Goal: Book appointment/travel/reservation

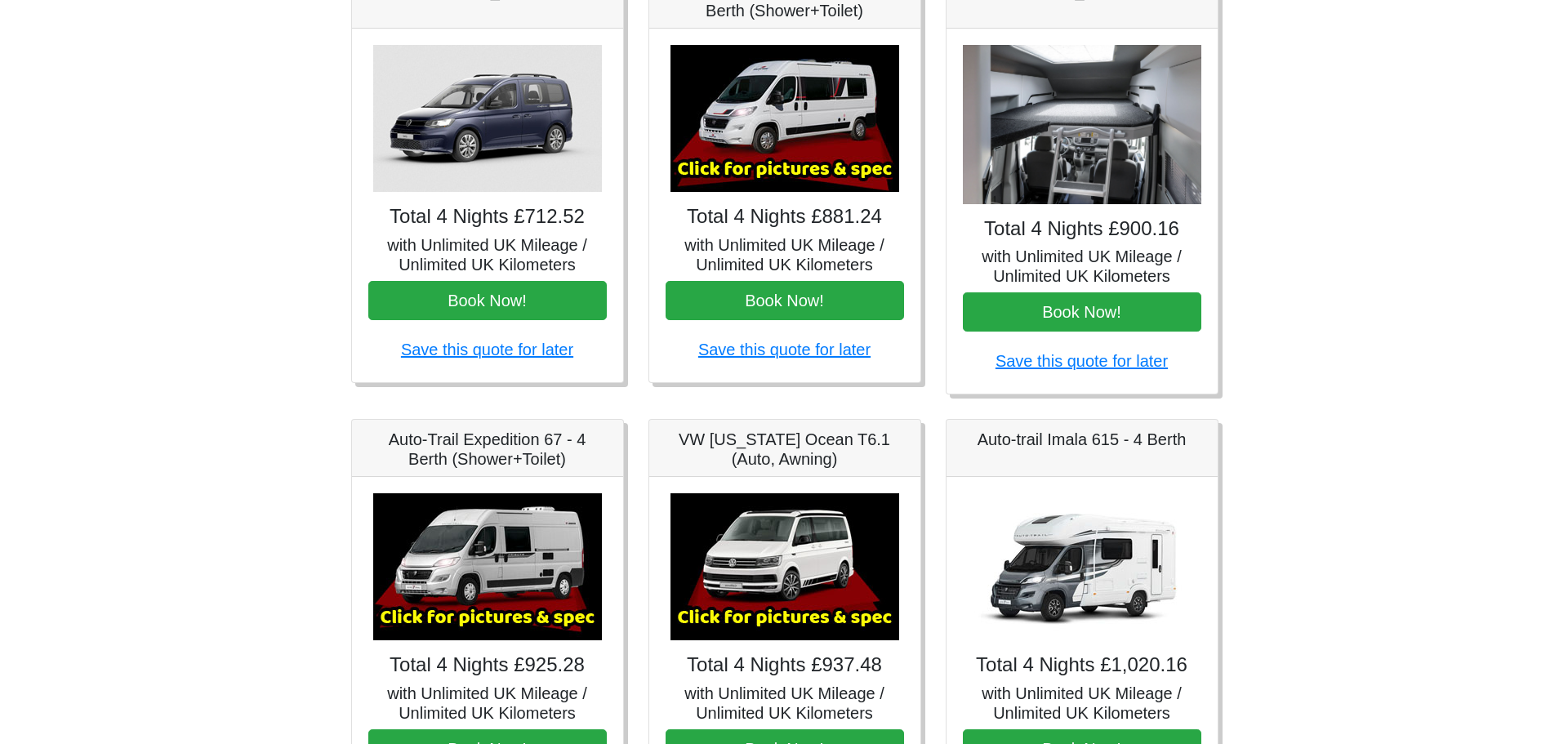
scroll to position [327, 0]
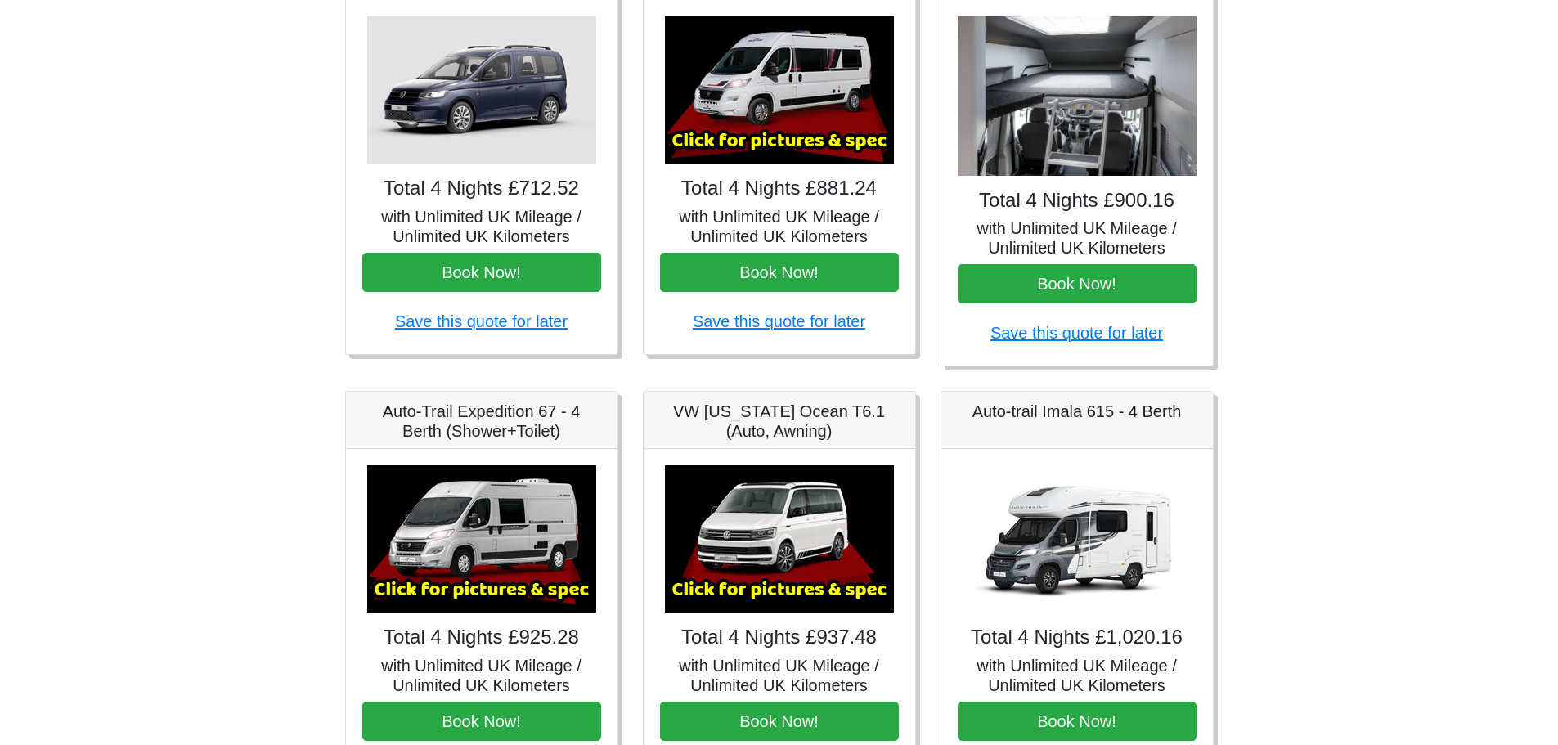
click at [794, 148] on img at bounding box center [779, 89] width 229 height 147
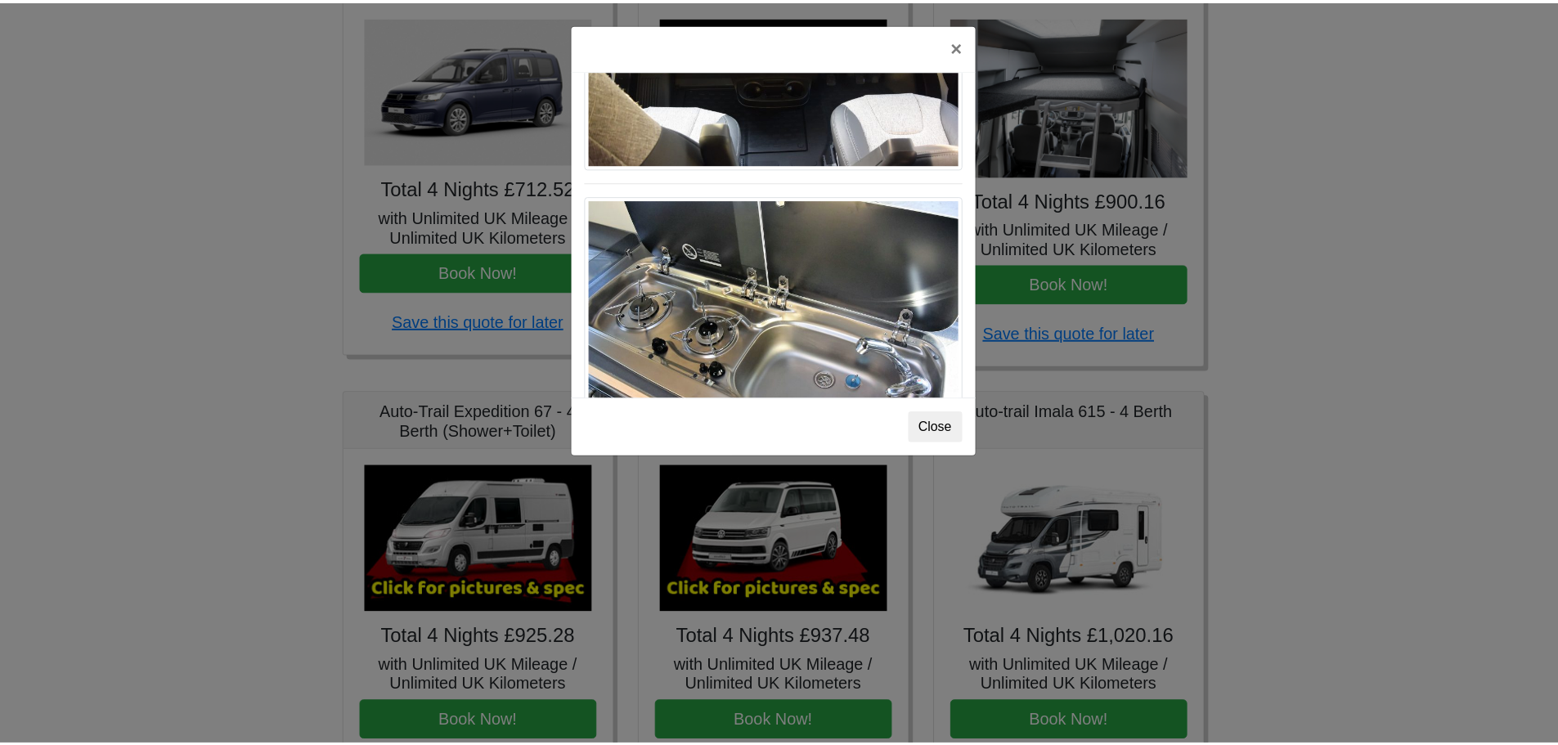
scroll to position [1701, 0]
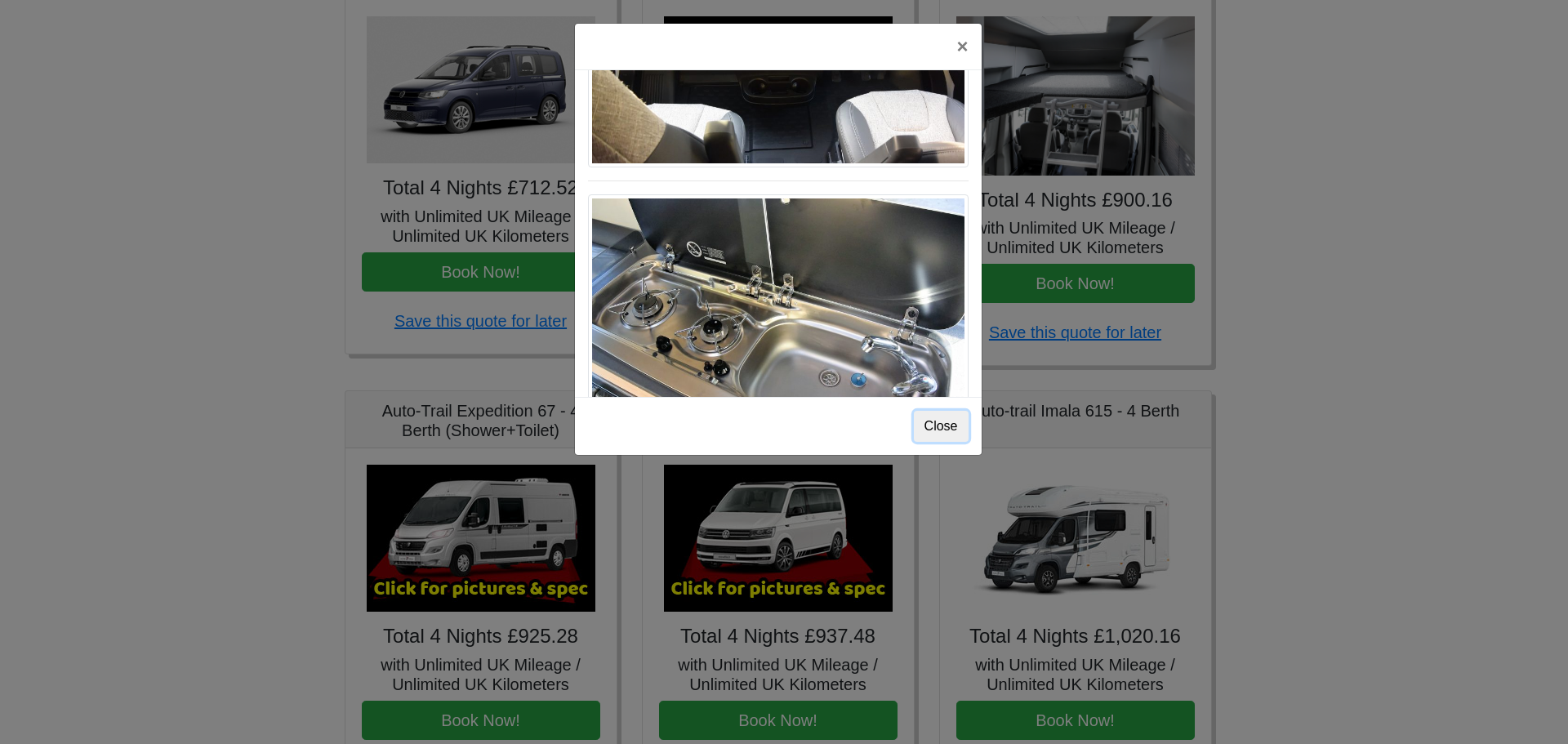
click at [942, 426] on button "Close" at bounding box center [941, 425] width 55 height 31
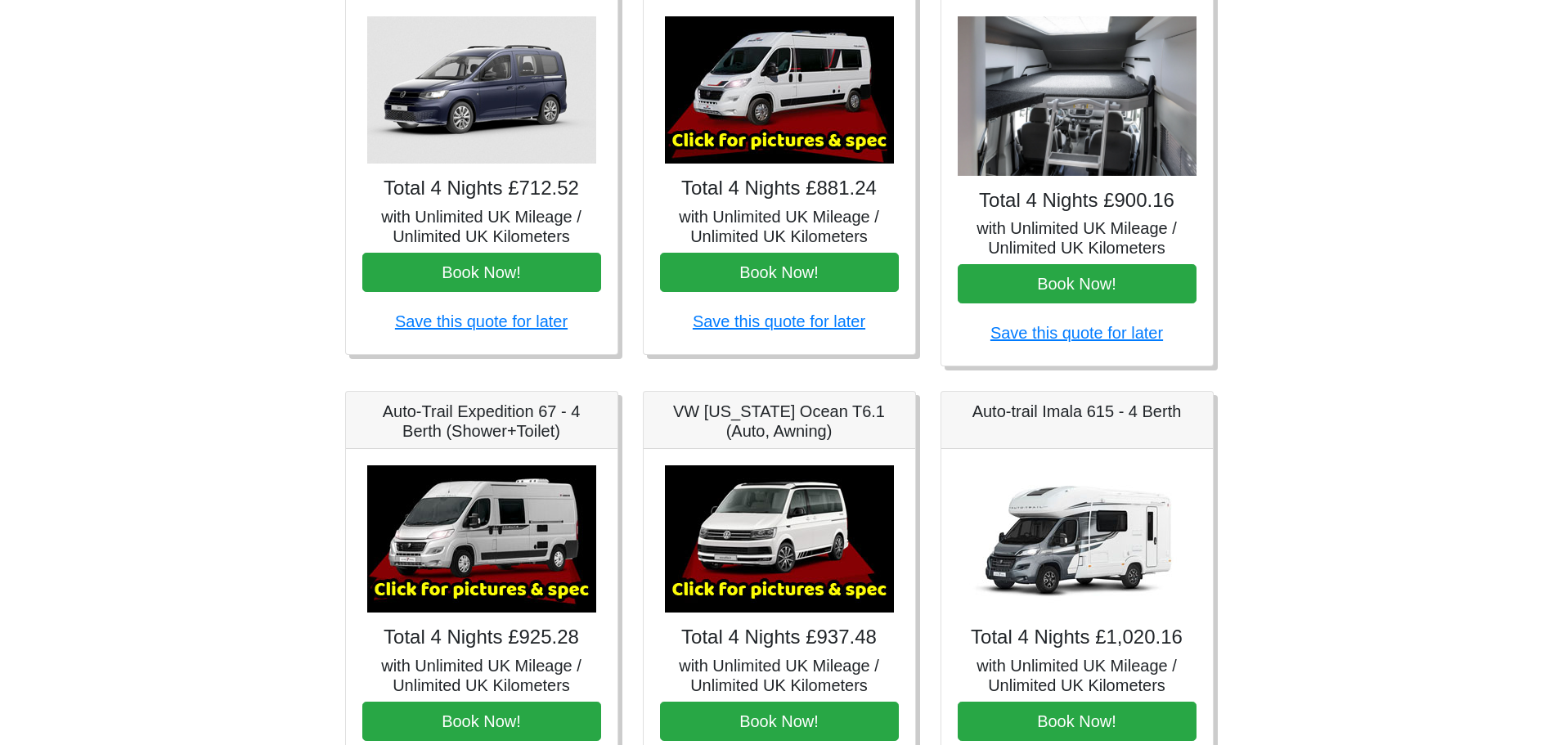
click at [509, 519] on img at bounding box center [481, 538] width 229 height 147
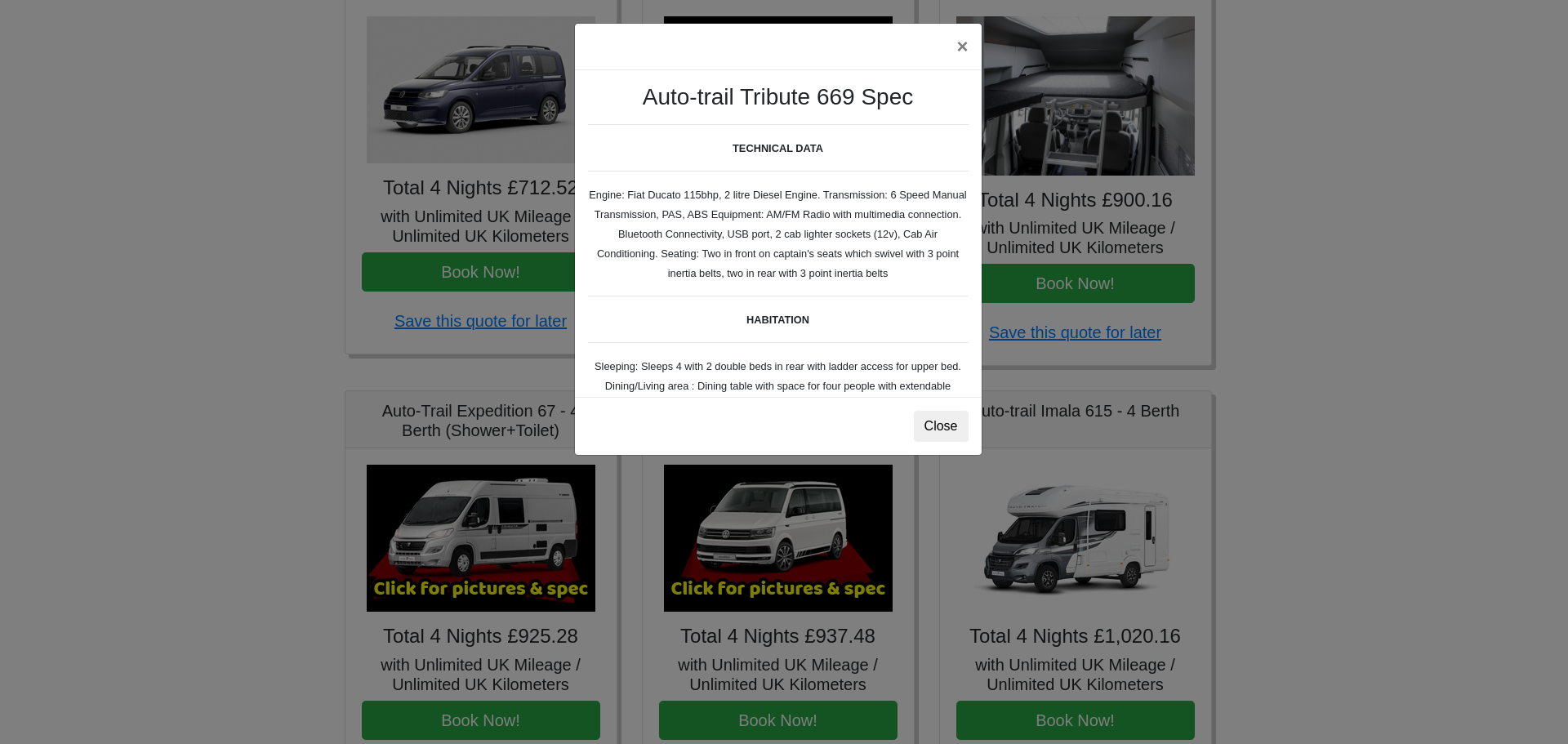
click at [128, 437] on div "× Auto-trail Tribute 669 Spec TECHNICAL DATA Engine: Fiat Ducato 115bhp, 2 litr…" at bounding box center [784, 372] width 1568 height 744
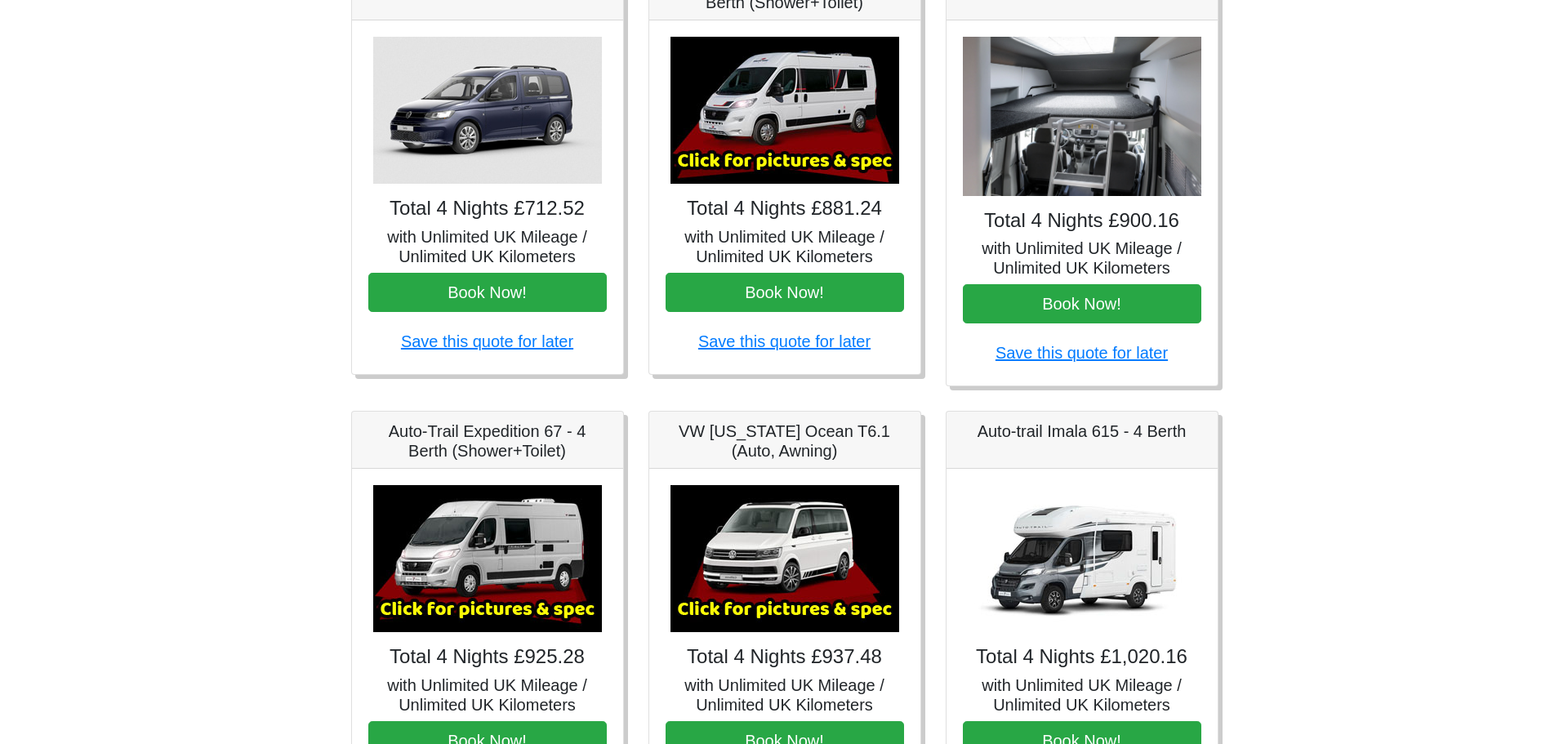
scroll to position [327, 0]
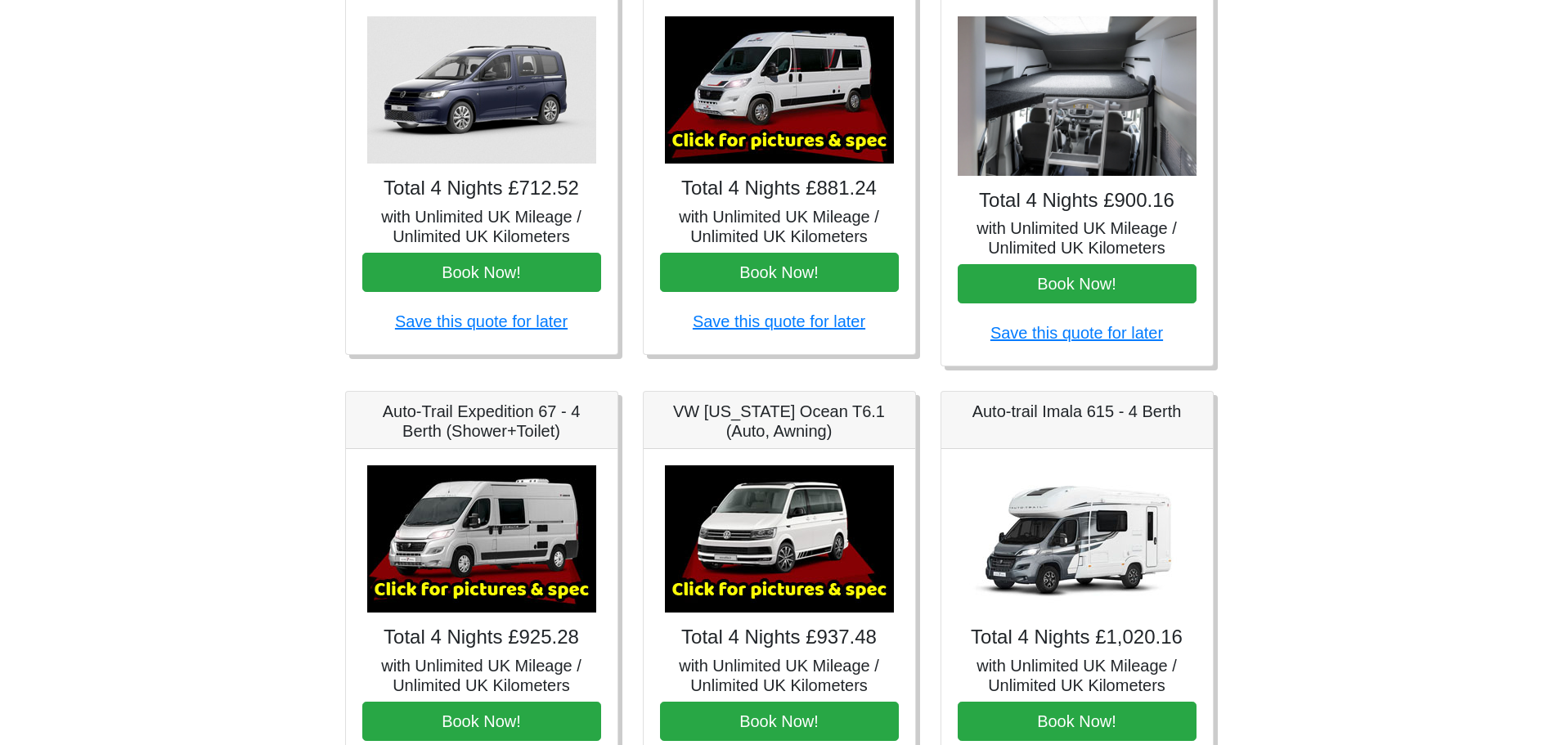
click at [474, 501] on img at bounding box center [481, 538] width 229 height 147
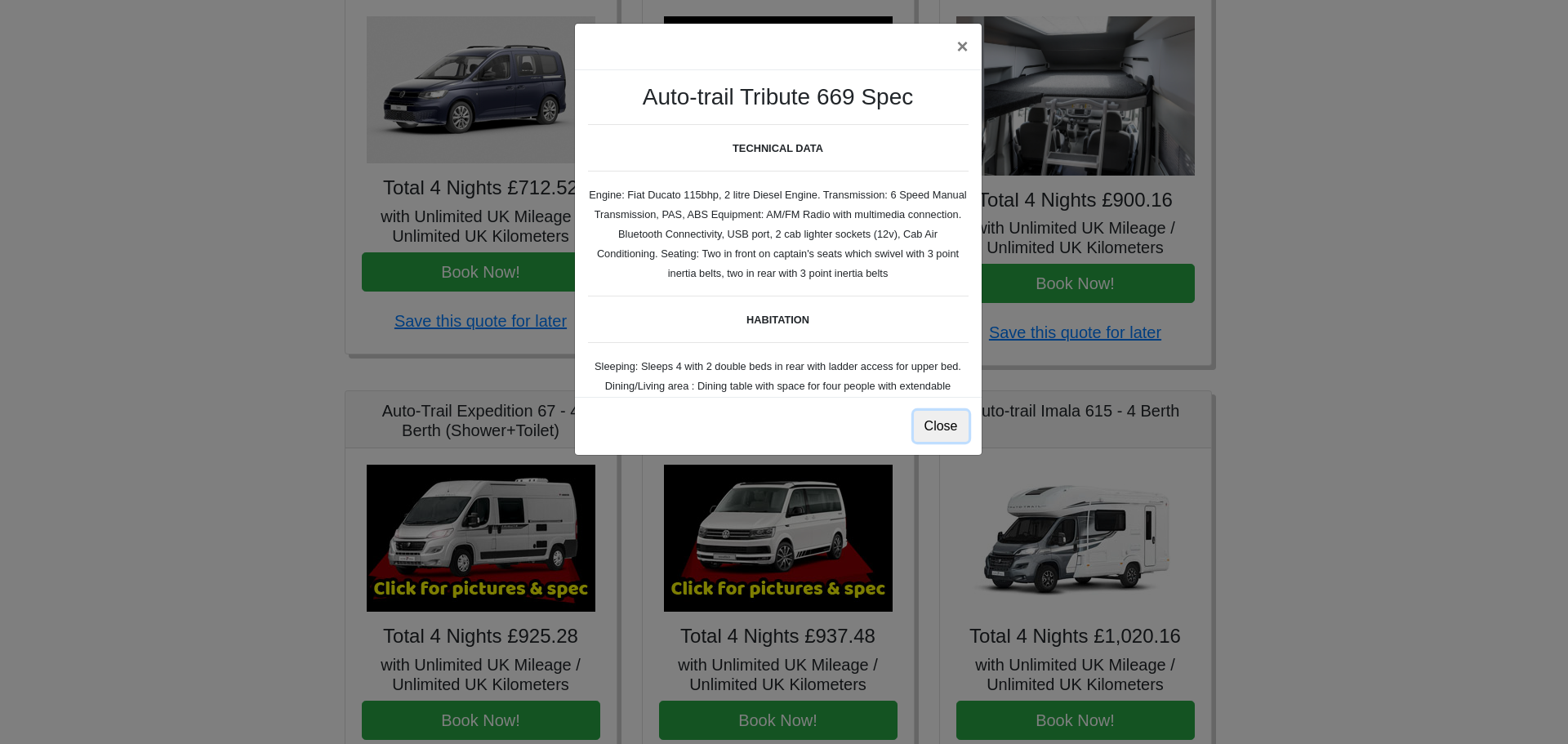
click at [930, 423] on button "Close" at bounding box center [941, 425] width 55 height 31
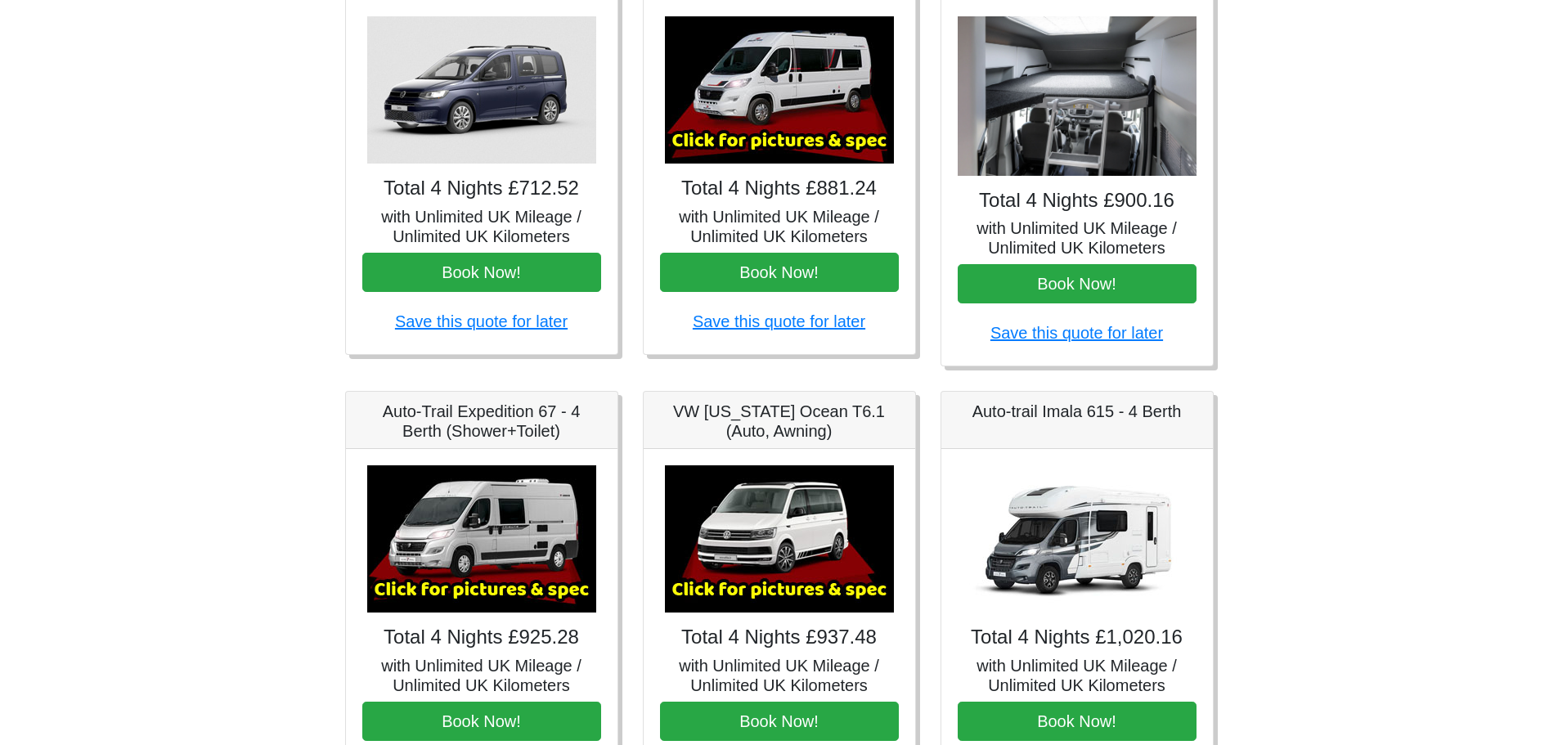
click at [802, 120] on img at bounding box center [779, 89] width 229 height 147
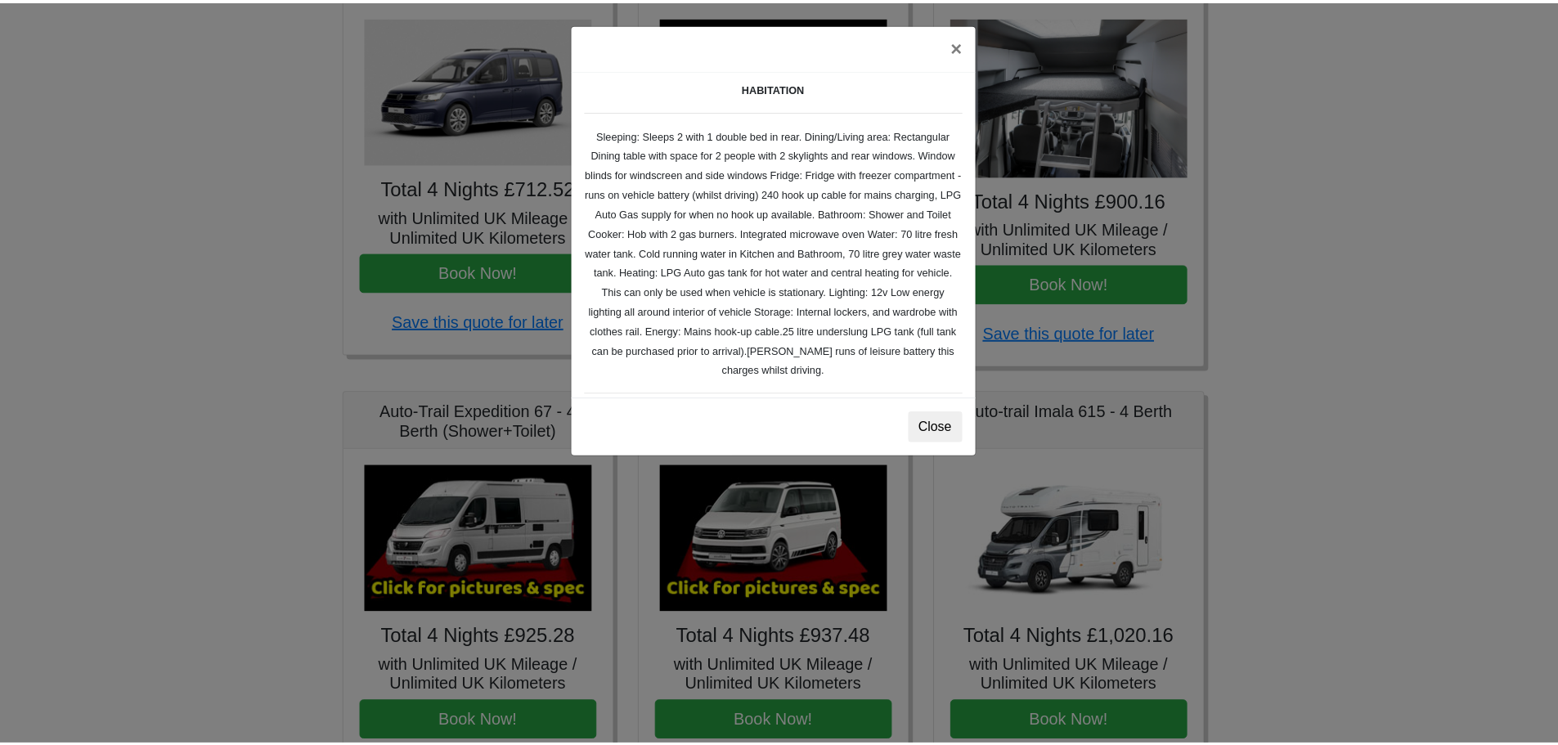
scroll to position [0, 0]
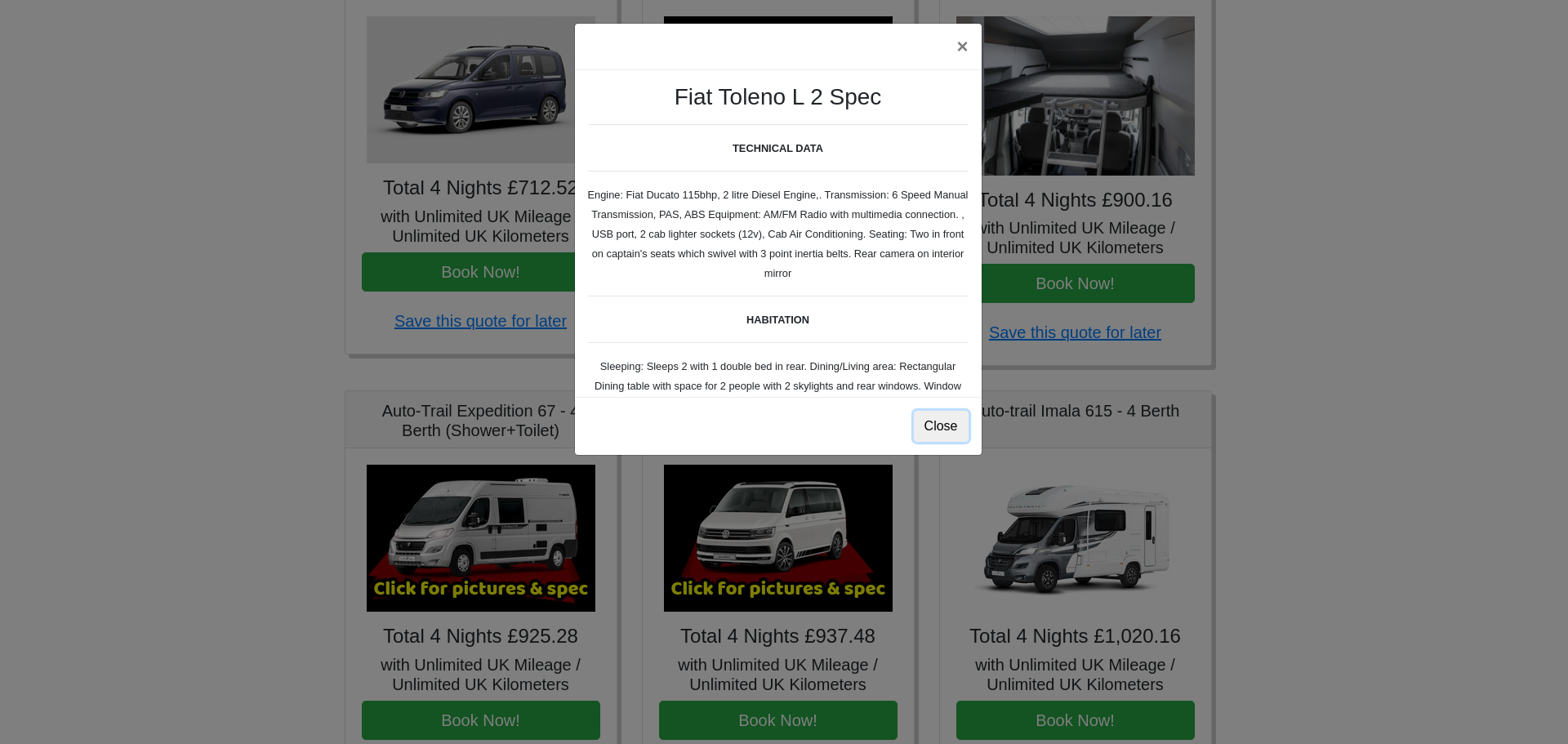
click at [939, 428] on button "Close" at bounding box center [941, 425] width 55 height 31
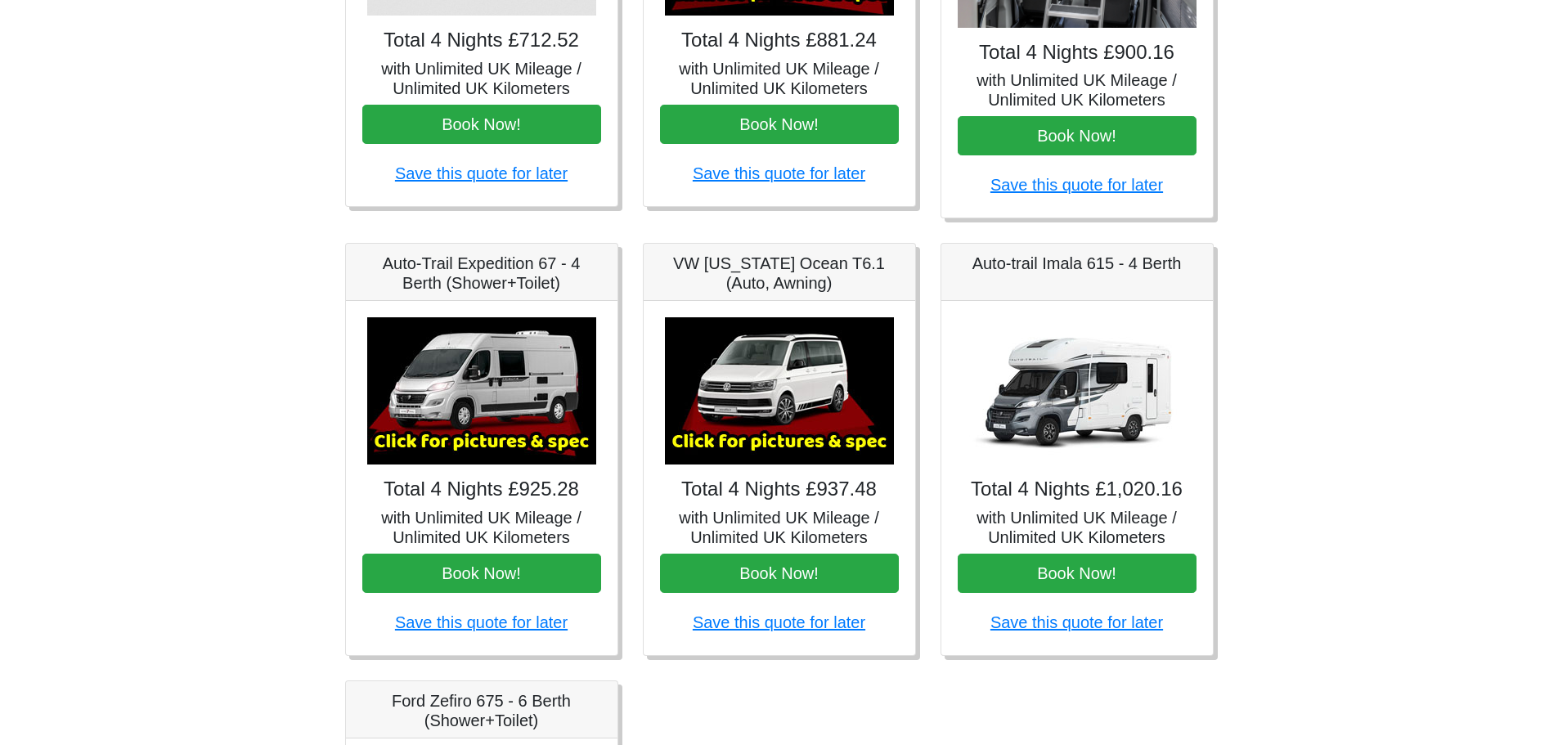
scroll to position [491, 0]
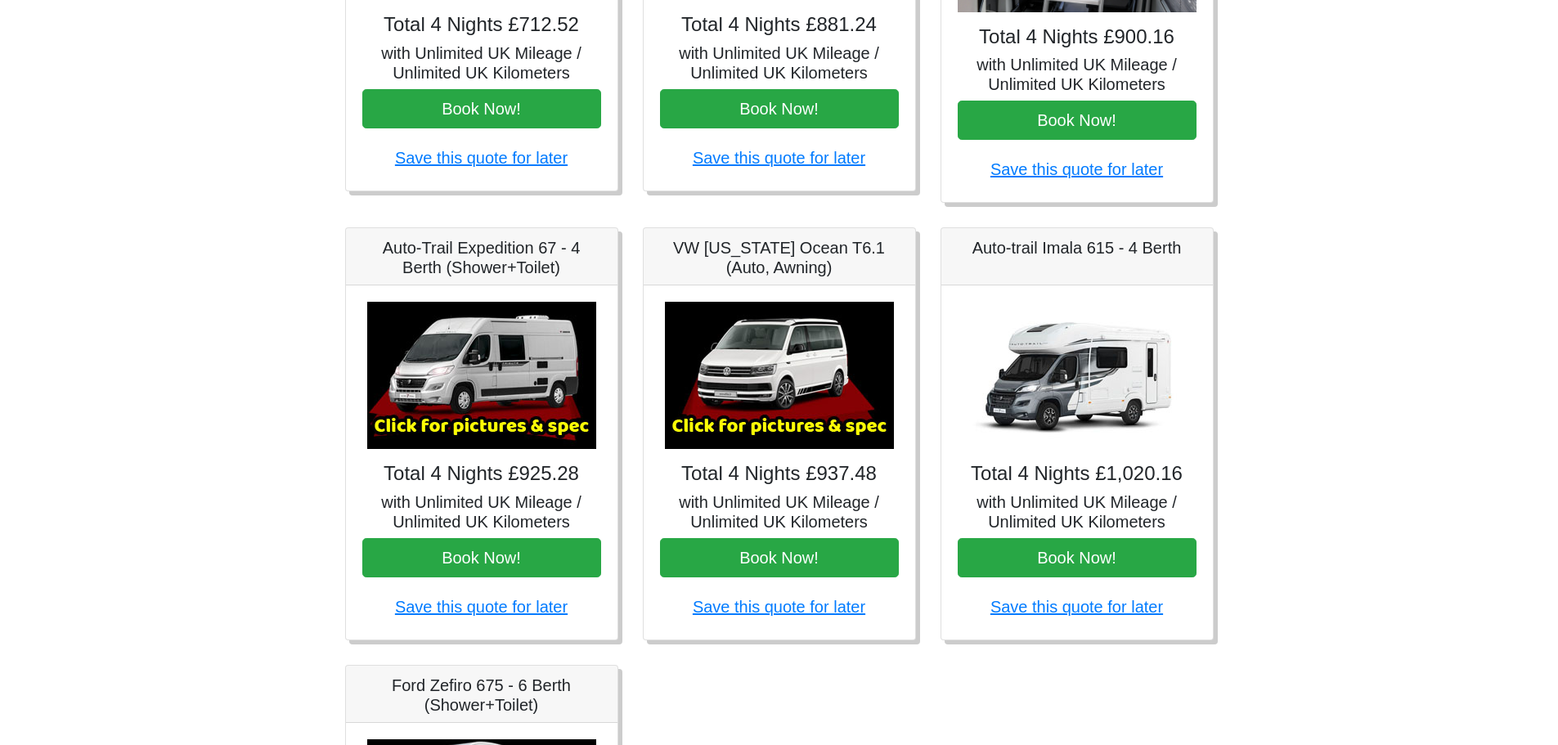
click at [493, 394] on img at bounding box center [481, 375] width 229 height 147
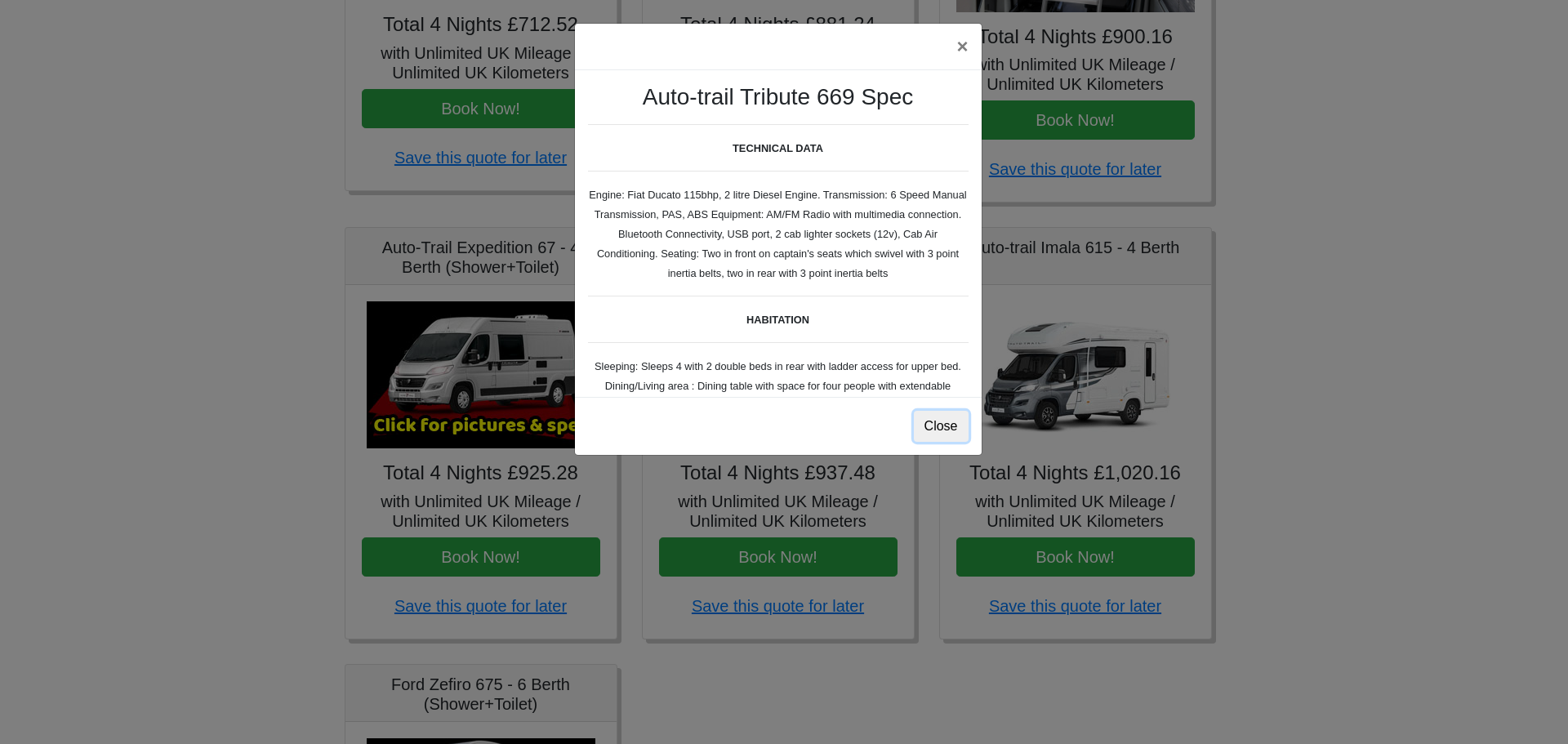
click at [943, 430] on button "Close" at bounding box center [941, 425] width 55 height 31
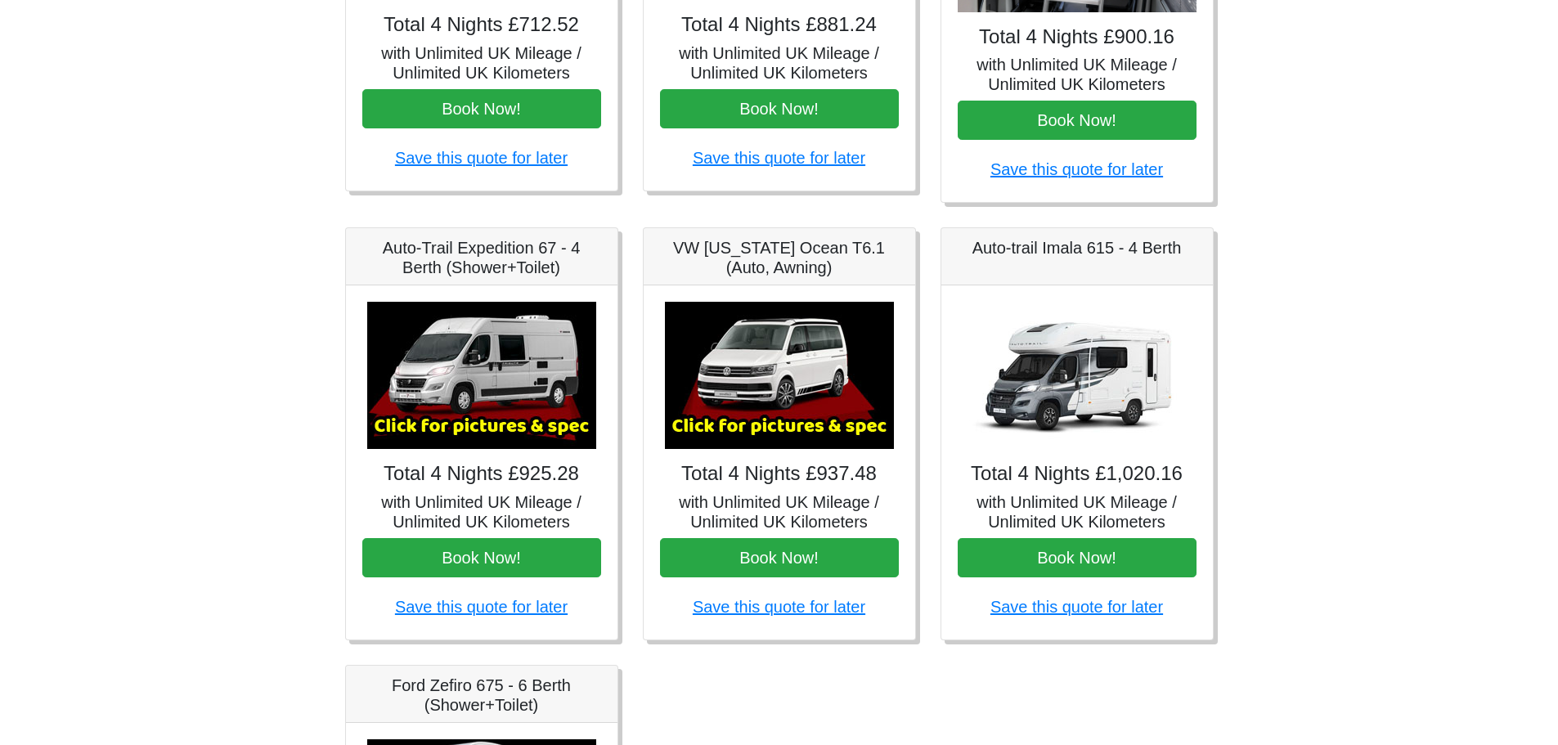
scroll to position [0, 0]
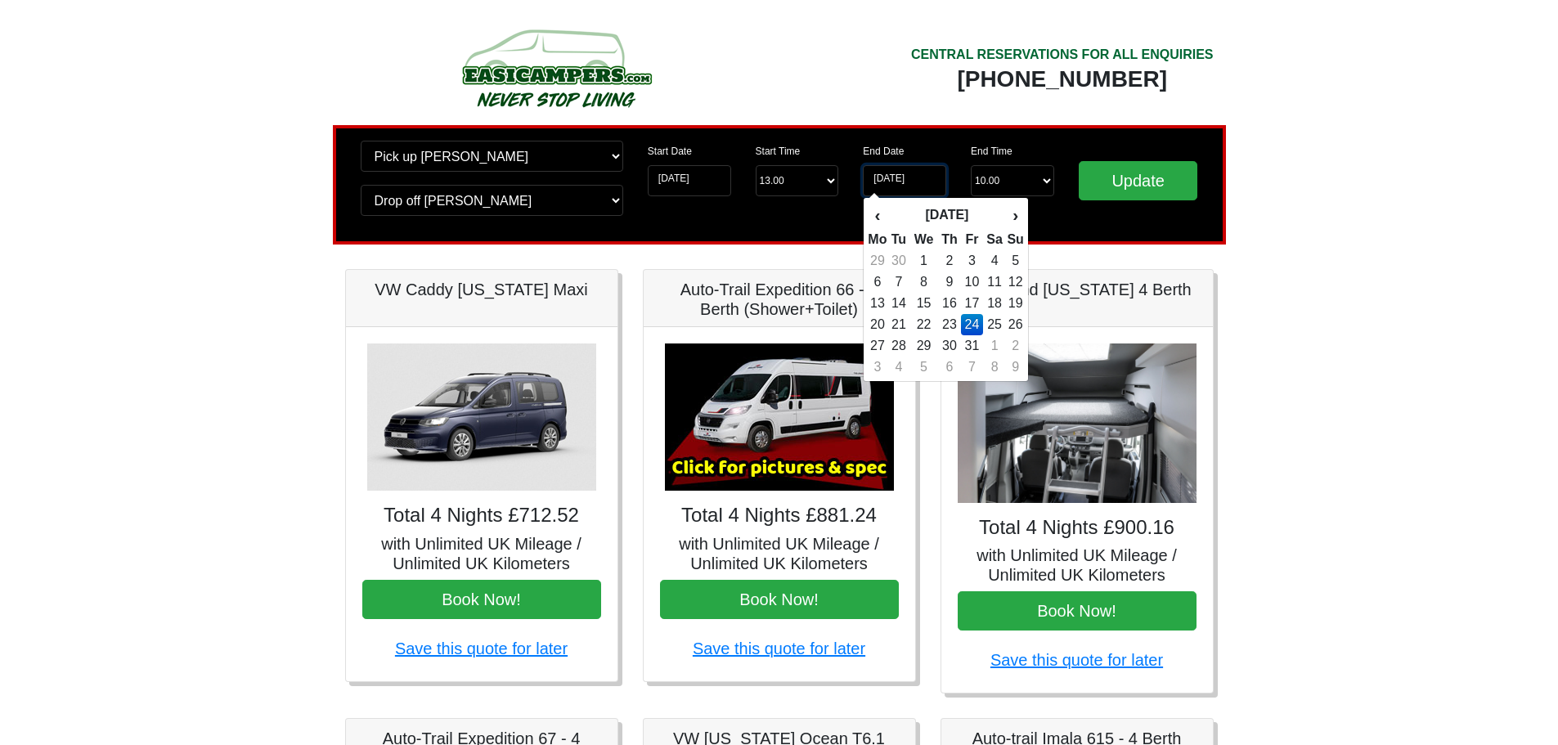
click at [894, 182] on input "[DATE]" at bounding box center [904, 180] width 83 height 31
click at [952, 323] on td "23" at bounding box center [950, 324] width 24 height 21
type input "[DATE]"
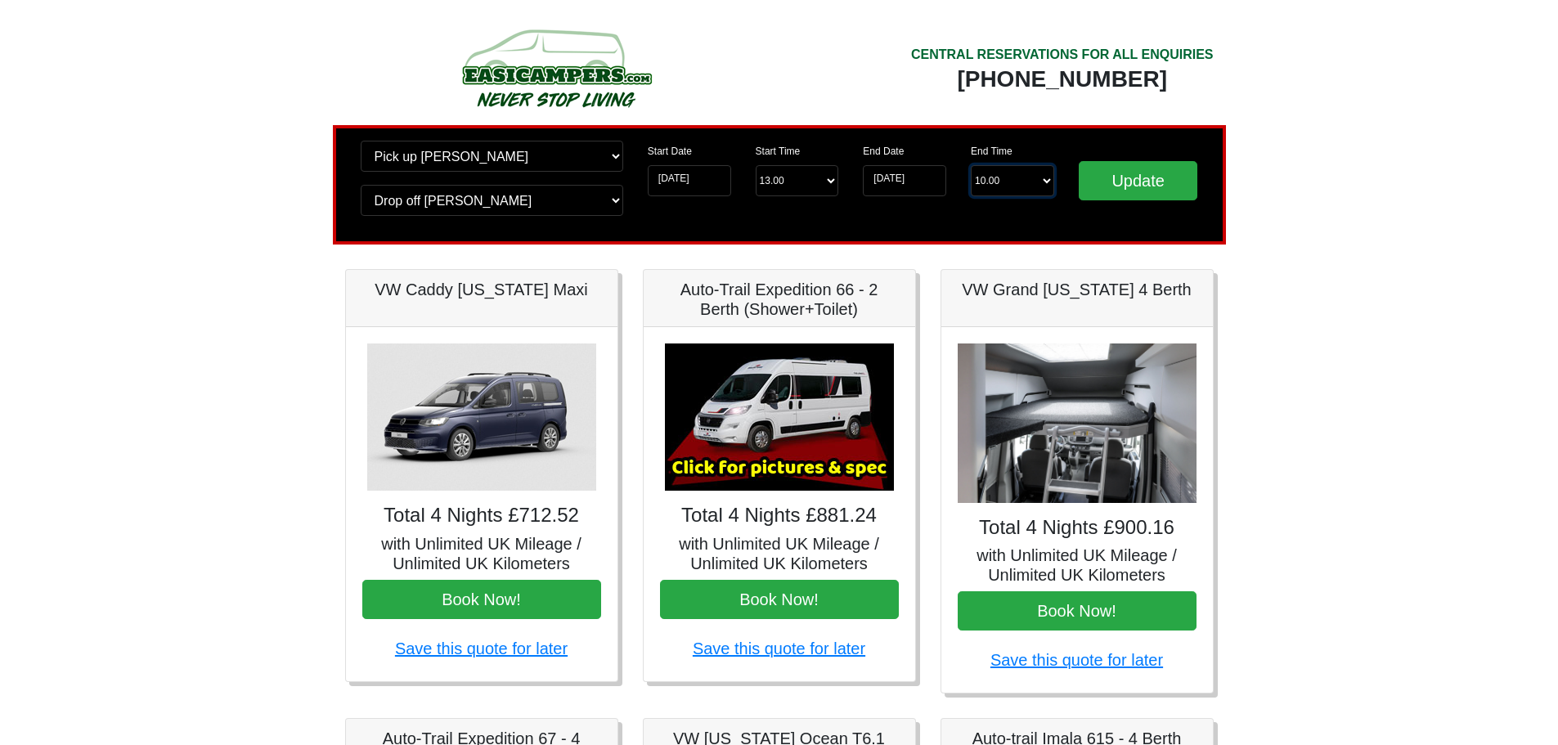
click at [1021, 184] on select "End Time 10.00 -------- 08.00 am 09.00 am 10.00 am 11.00 am ([DATE] Only)" at bounding box center [1012, 180] width 83 height 31
click at [971, 165] on select "End Time 10.00 -------- 08.00 am 09.00 am 10.00 am 11.00 am ([DATE] Only)" at bounding box center [1012, 180] width 83 height 31
click at [1114, 175] on input "Update" at bounding box center [1138, 180] width 119 height 39
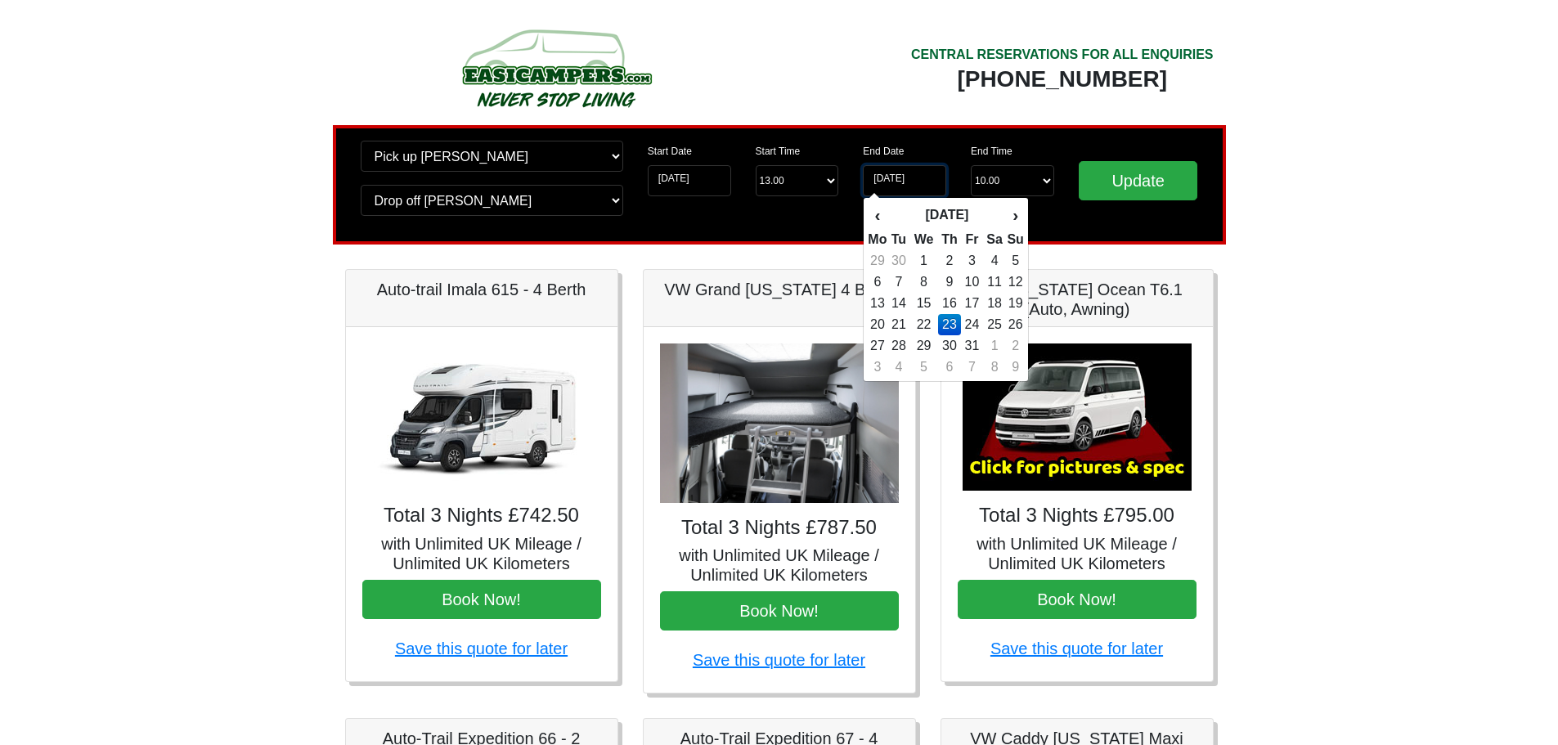
click at [919, 177] on input "23-07-2026" at bounding box center [904, 180] width 83 height 31
click at [975, 325] on td "24" at bounding box center [972, 324] width 22 height 21
type input "[DATE]"
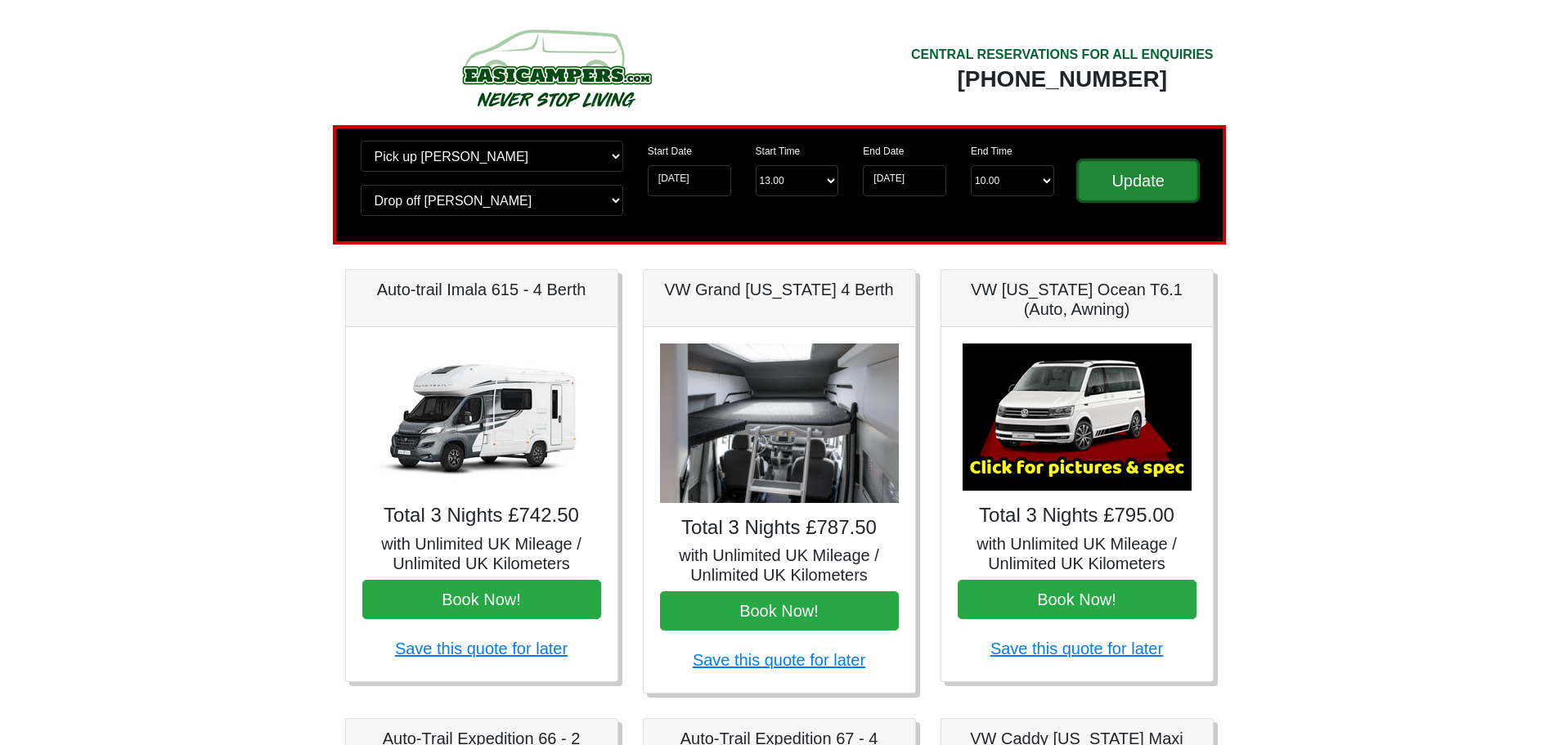
click at [1140, 172] on input "Update" at bounding box center [1138, 180] width 119 height 39
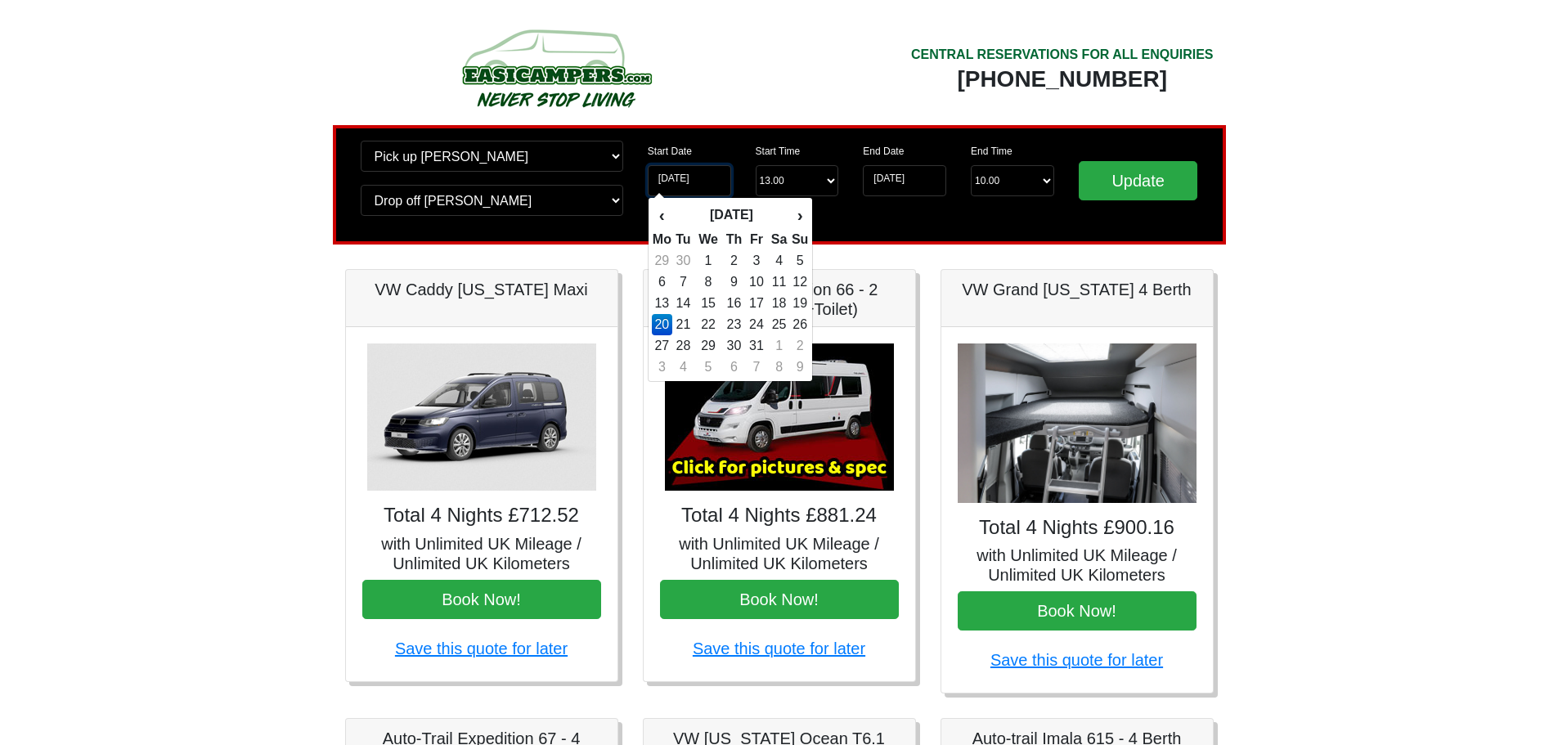
click at [693, 176] on input "[DATE]" at bounding box center [689, 180] width 83 height 31
click at [803, 306] on td "19" at bounding box center [800, 303] width 18 height 21
type input "19-07-2026"
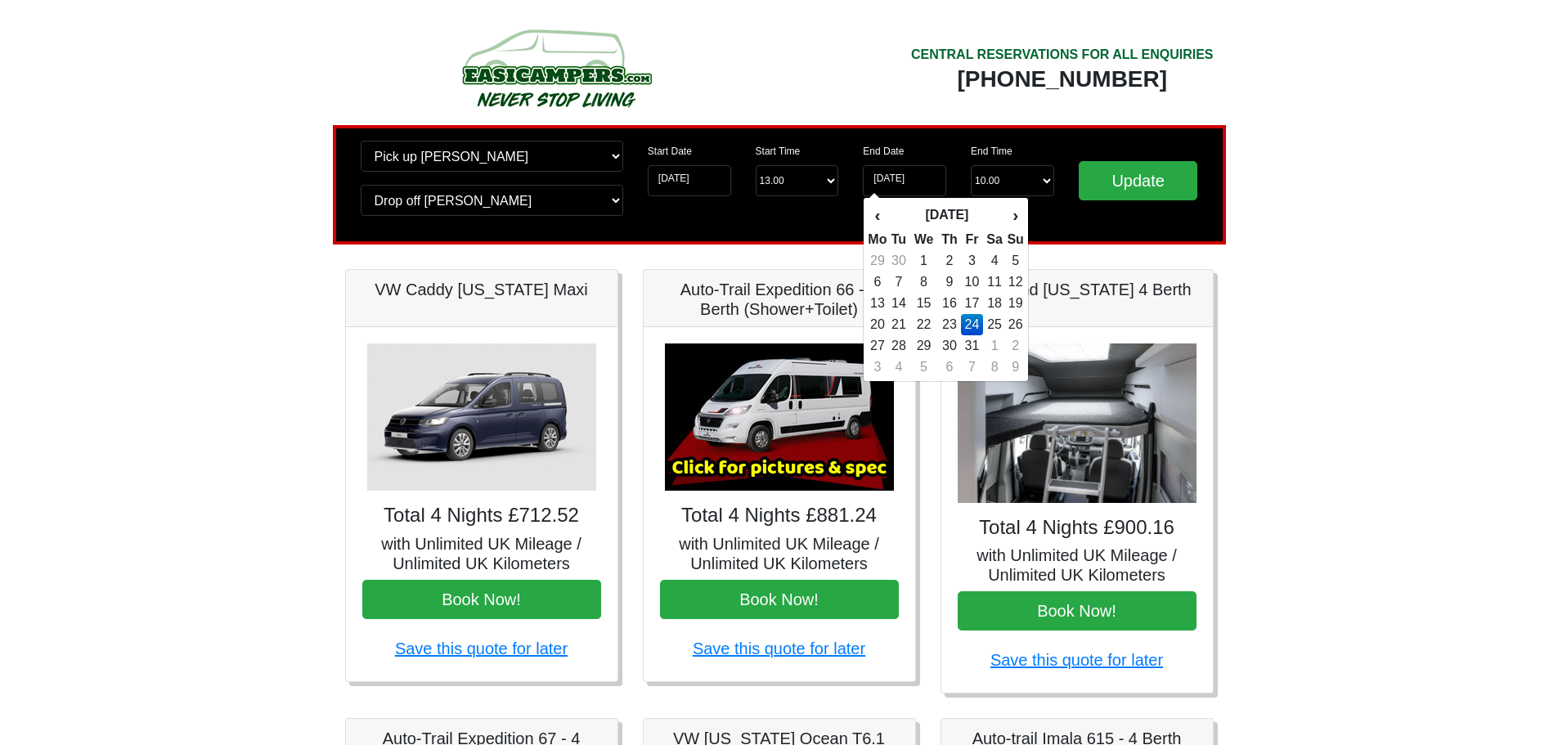
click at [972, 324] on td "24" at bounding box center [972, 324] width 22 height 21
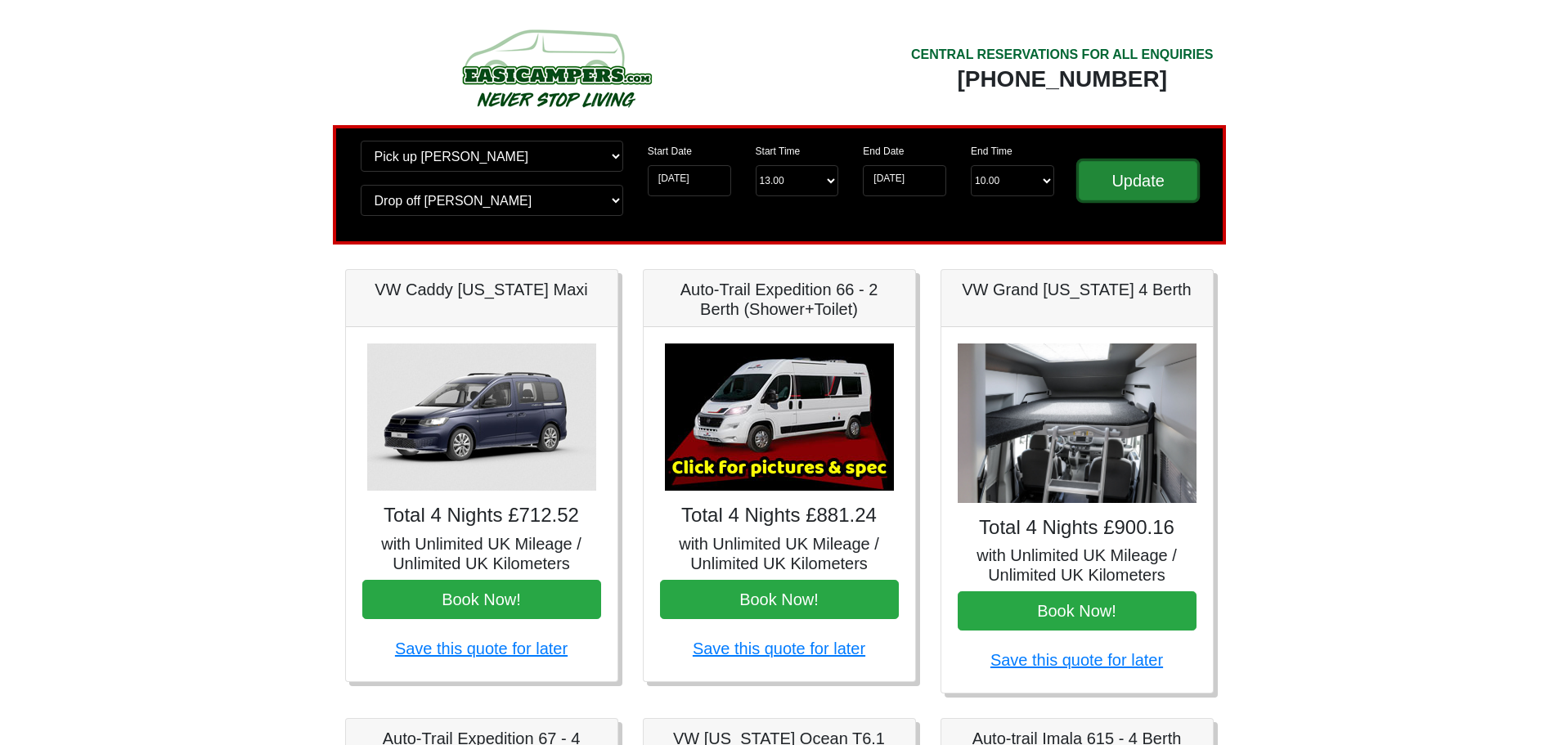
click at [1120, 171] on input "Update" at bounding box center [1138, 180] width 119 height 39
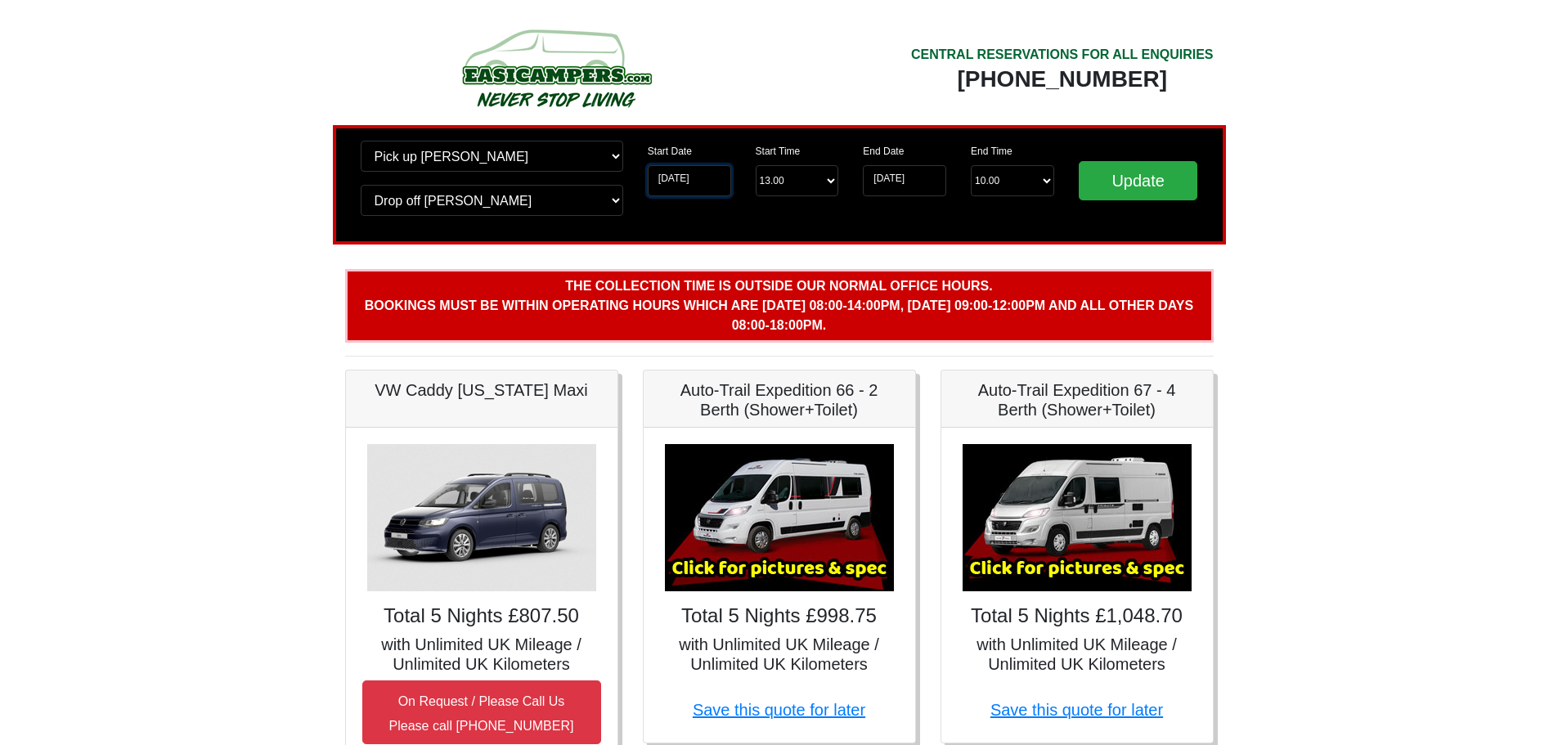
click at [711, 181] on input "[DATE]" at bounding box center [689, 180] width 83 height 31
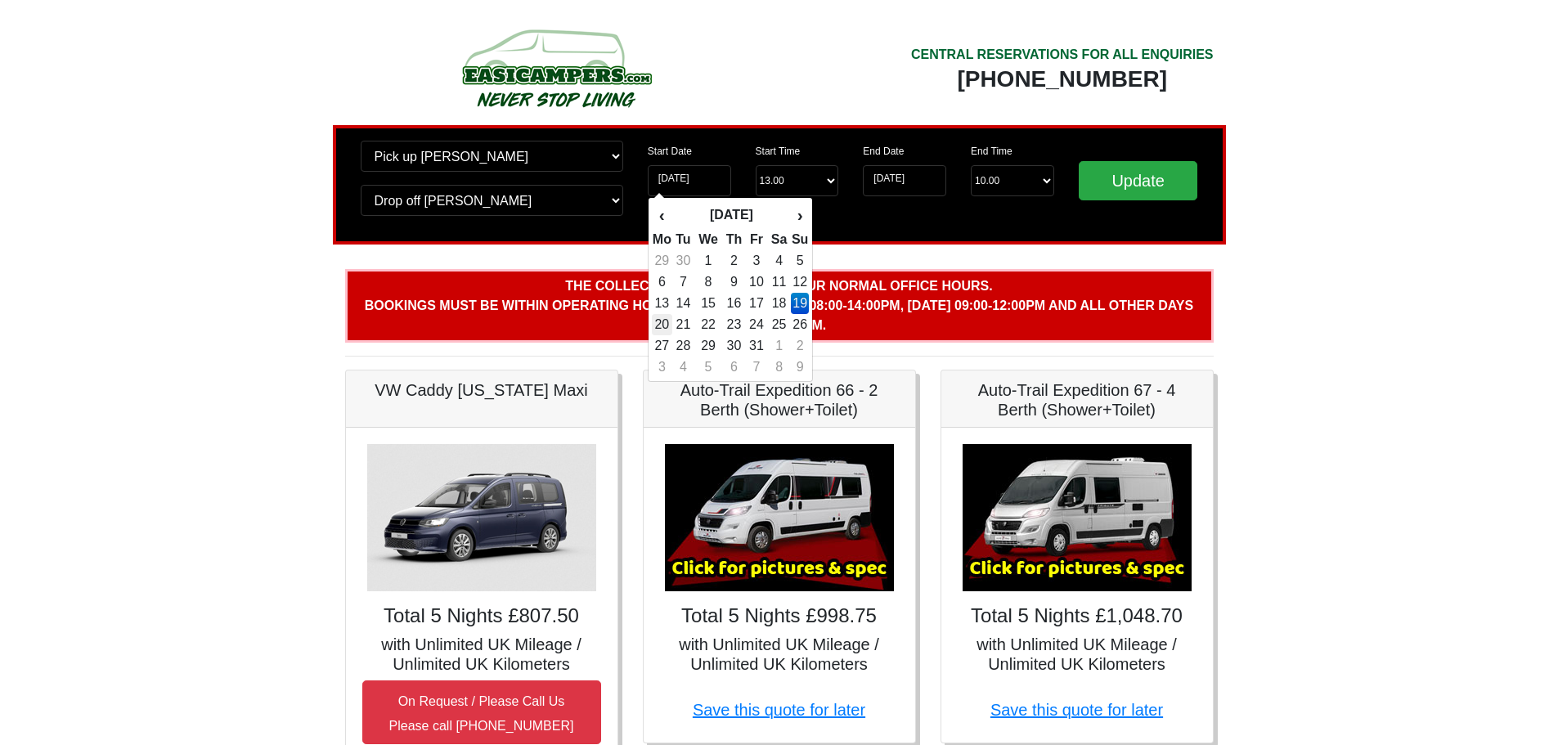
click at [664, 322] on td "20" at bounding box center [662, 324] width 20 height 21
type input "[DATE]"
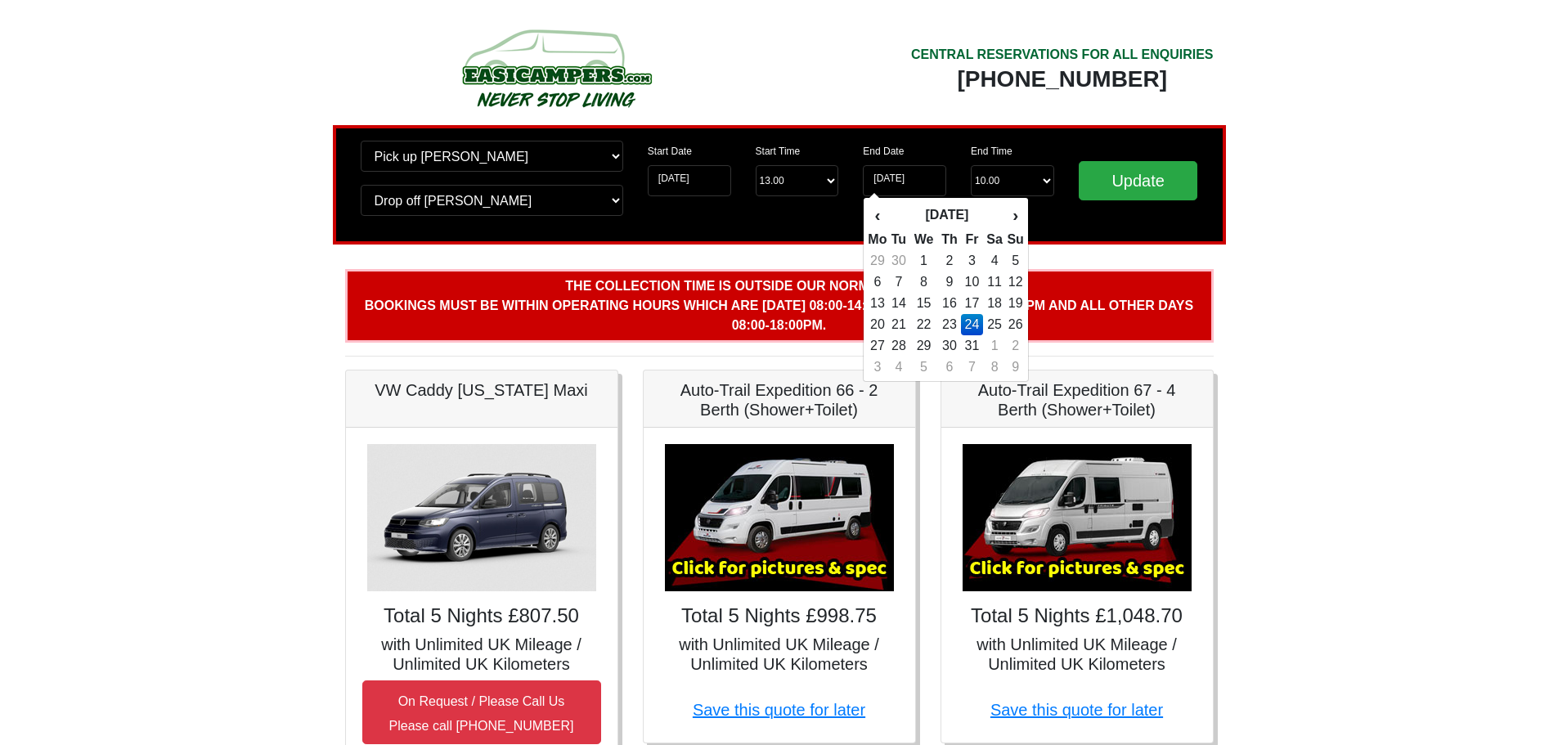
click at [971, 323] on td "24" at bounding box center [972, 324] width 22 height 21
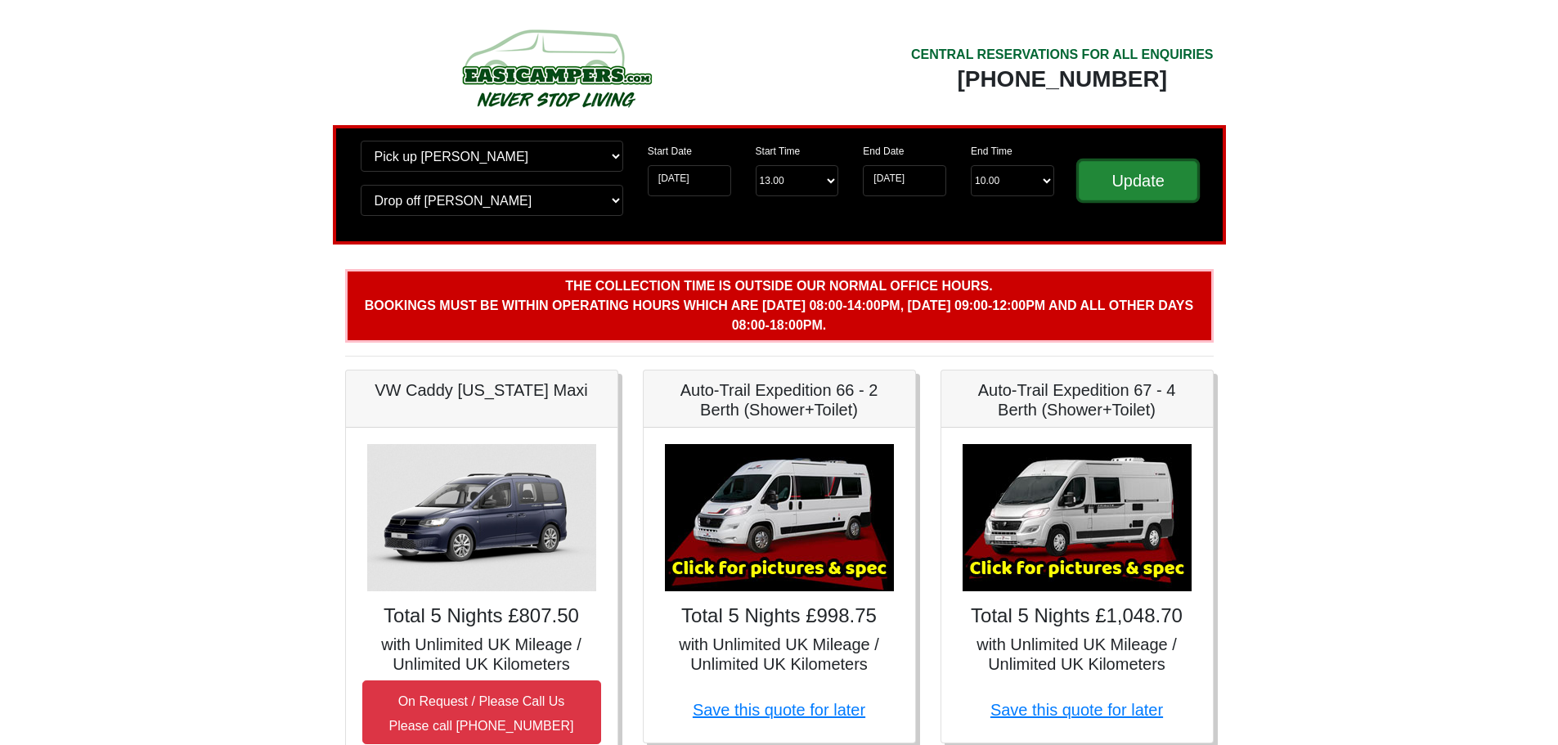
click at [1133, 178] on input "Update" at bounding box center [1138, 180] width 119 height 39
